Goal: Transaction & Acquisition: Purchase product/service

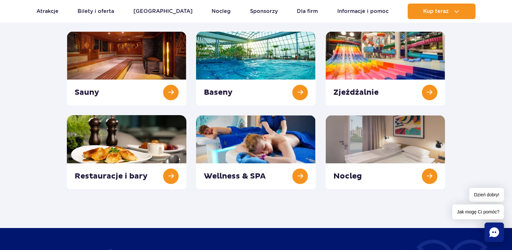
scroll to position [97, 0]
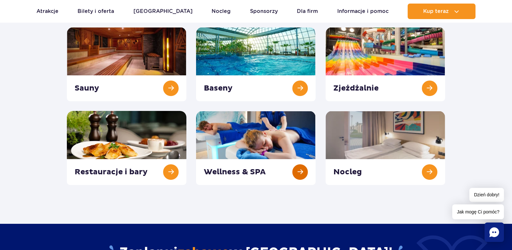
click at [299, 169] on link at bounding box center [255, 148] width 119 height 74
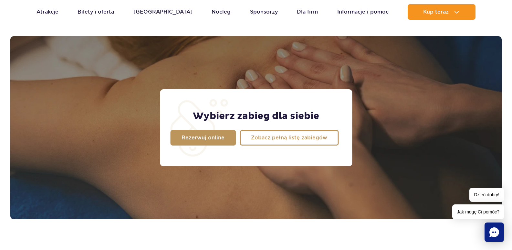
scroll to position [517, 0]
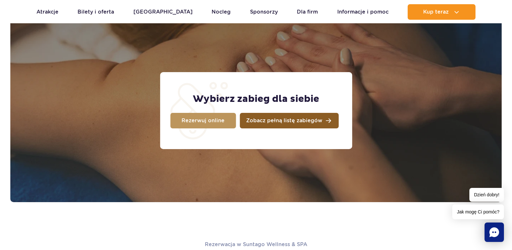
click at [268, 119] on span "Zobacz pełną listę zabiegów" at bounding box center [284, 120] width 76 height 5
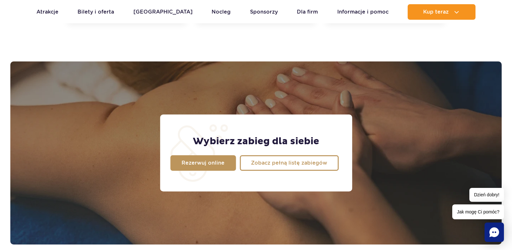
scroll to position [452, 0]
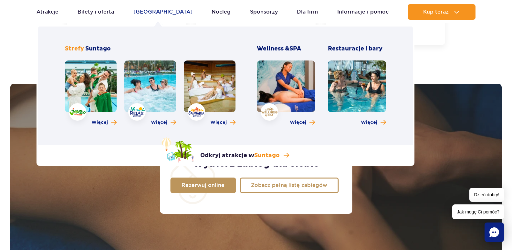
click at [163, 13] on link "[GEOGRAPHIC_DATA]" at bounding box center [162, 11] width 59 height 15
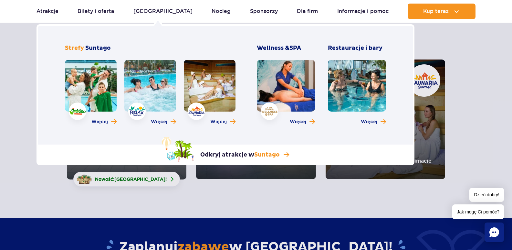
click at [93, 77] on link at bounding box center [91, 86] width 52 height 52
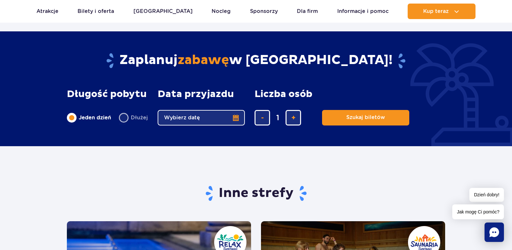
scroll to position [1065, 0]
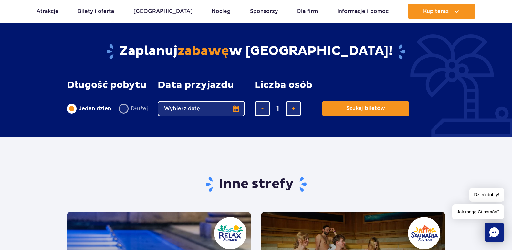
click at [208, 112] on button "Wybierz datę" at bounding box center [201, 108] width 87 height 15
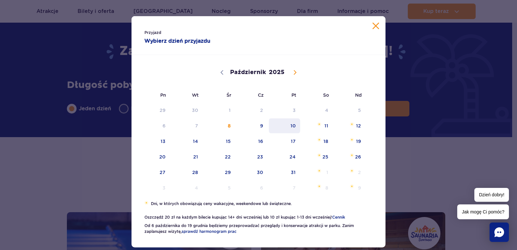
click at [291, 127] on span "10" at bounding box center [284, 125] width 33 height 15
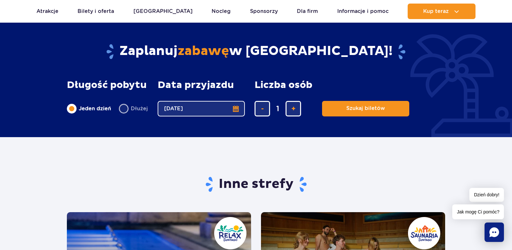
click at [122, 105] on label "Dłużej" at bounding box center [133, 109] width 29 height 14
click at [122, 114] on input "Dłużej" at bounding box center [122, 114] width 7 height 1
radio input "false"
radio input "true"
click at [237, 108] on button "Wybierz datę" at bounding box center [201, 108] width 87 height 15
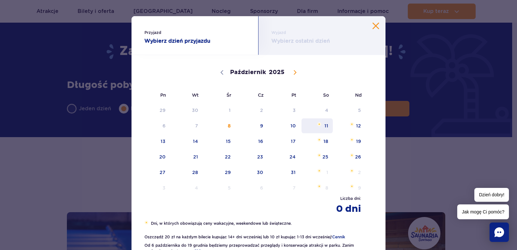
click at [326, 127] on span "11" at bounding box center [317, 125] width 33 height 15
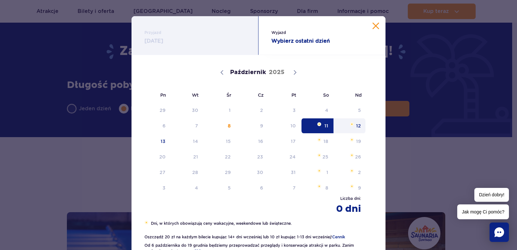
click at [356, 127] on span "12" at bounding box center [349, 125] width 33 height 15
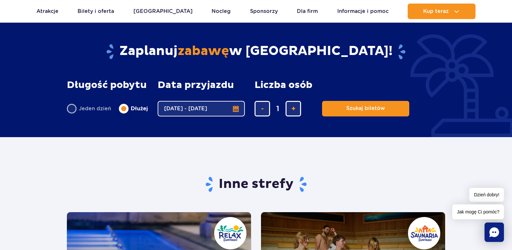
click at [77, 105] on label "Jeden dzień" at bounding box center [89, 109] width 44 height 14
click at [74, 114] on input "Jeden dzień" at bounding box center [70, 114] width 7 height 1
radio input "true"
click at [234, 110] on button "Wybierz datę" at bounding box center [201, 108] width 87 height 15
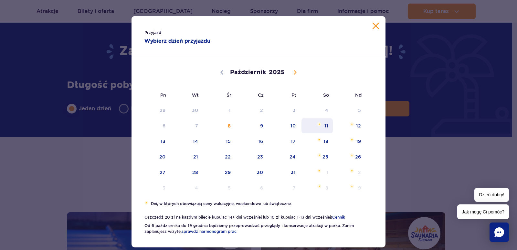
click at [314, 126] on span "11" at bounding box center [317, 125] width 33 height 15
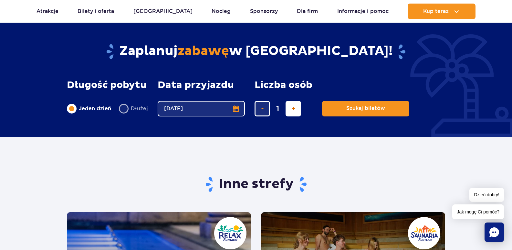
click at [292, 108] on span "dodaj bilet" at bounding box center [293, 108] width 4 height 0
type input "4"
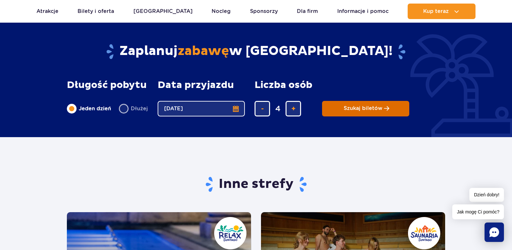
click at [340, 108] on button "Szukaj biletów" at bounding box center [365, 108] width 87 height 15
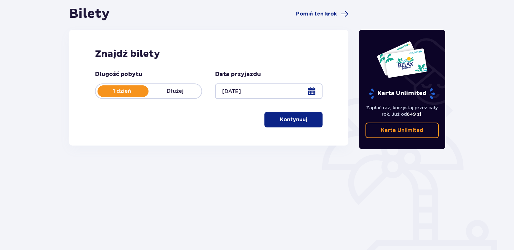
scroll to position [47, 0]
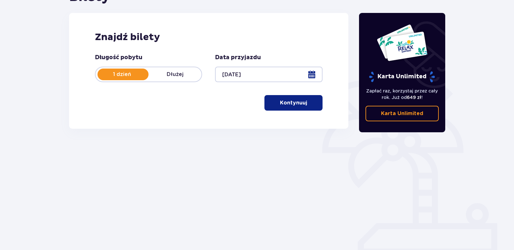
click at [300, 107] on button "Kontynuuj" at bounding box center [293, 102] width 58 height 15
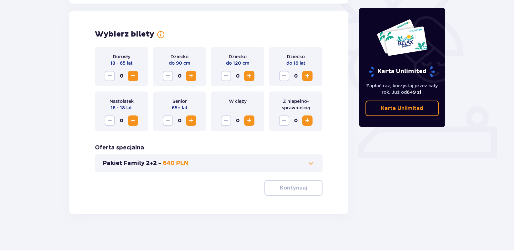
scroll to position [179, 0]
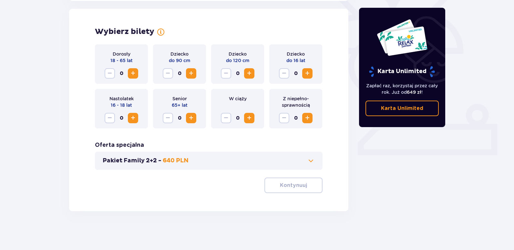
click at [133, 74] on span "Zwiększ" at bounding box center [133, 73] width 8 height 8
click at [309, 76] on span "Zwiększ" at bounding box center [307, 73] width 8 height 8
click at [302, 189] on button "Kontynuuj" at bounding box center [293, 184] width 58 height 15
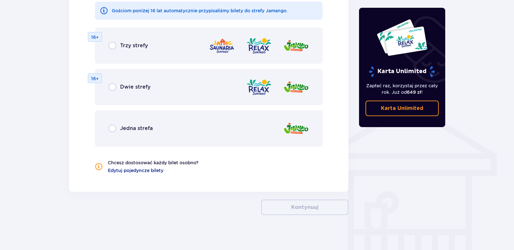
scroll to position [423, 0]
click at [115, 86] on input "radio" at bounding box center [112, 87] width 8 height 8
radio input "true"
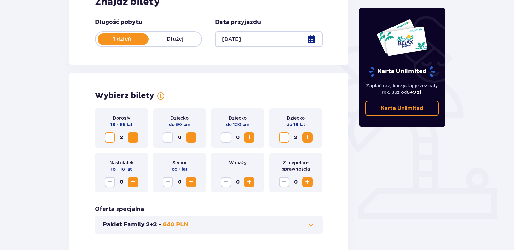
scroll to position [88, 0]
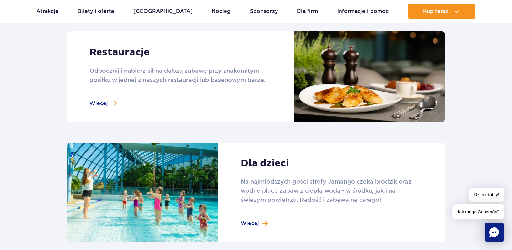
scroll to position [807, 0]
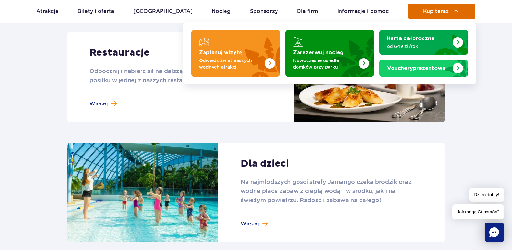
click at [425, 15] on button "Kup teraz" at bounding box center [441, 11] width 68 height 15
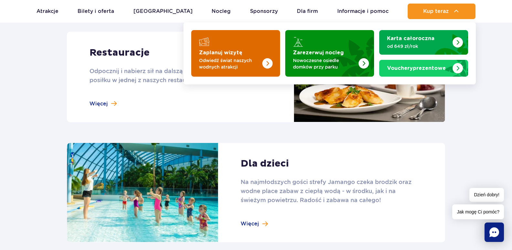
click at [231, 59] on p "Odwiedź świat naszych wodnych atrakcji" at bounding box center [230, 63] width 63 height 13
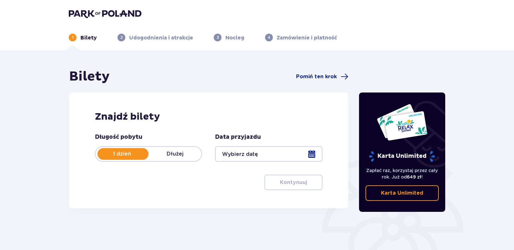
click at [237, 157] on div at bounding box center [268, 153] width 107 height 15
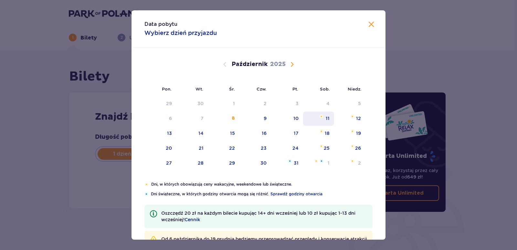
click at [326, 121] on div "11" at bounding box center [327, 118] width 4 height 6
type input "[DATE]"
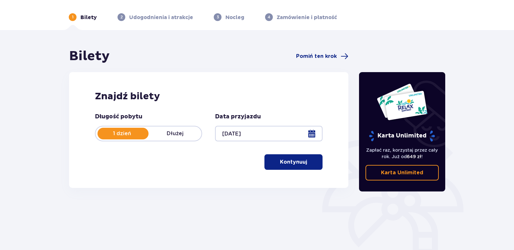
scroll to position [15, 0]
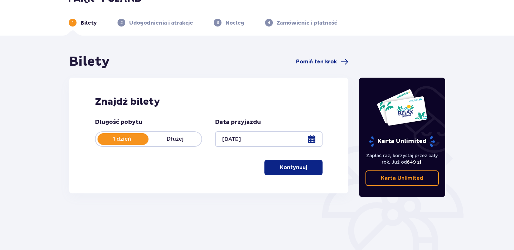
click at [292, 169] on p "Kontynuuj" at bounding box center [293, 167] width 27 height 7
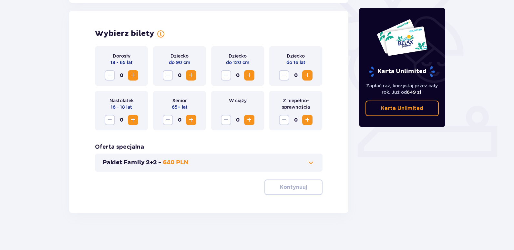
scroll to position [179, 0]
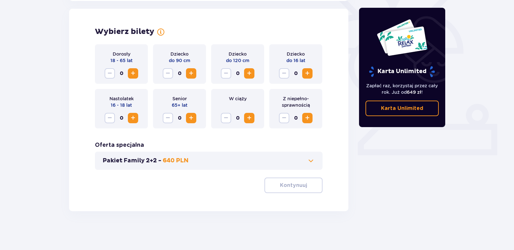
click at [166, 160] on p "640 PLN" at bounding box center [176, 161] width 26 height 8
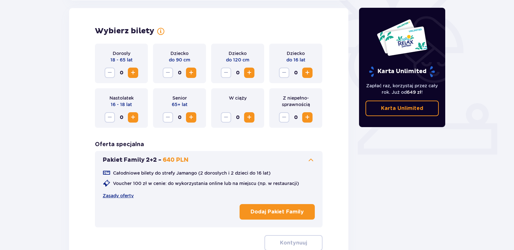
scroll to position [179, 0]
click at [111, 193] on link "Zasady oferty" at bounding box center [118, 195] width 31 height 6
